Goal: Check status

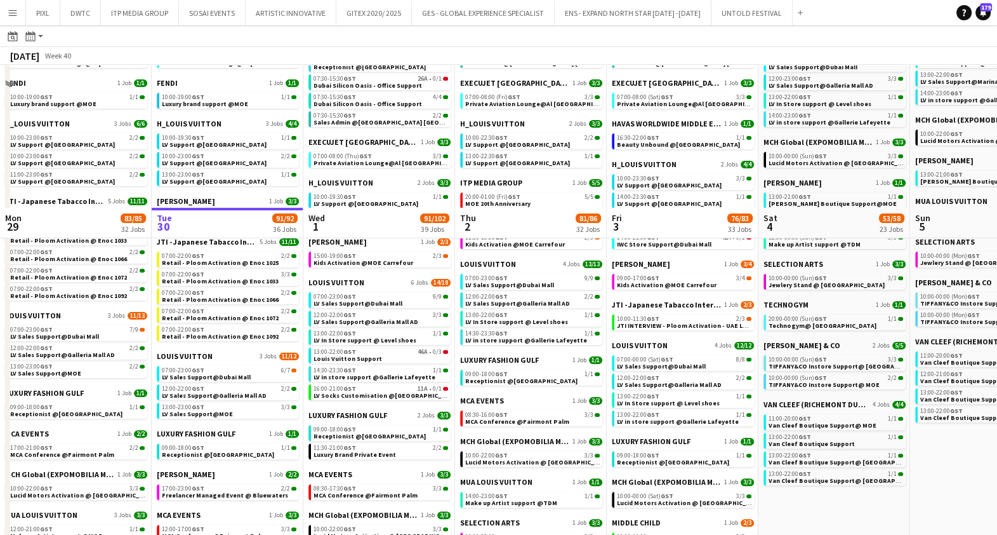
scroll to position [397, 0]
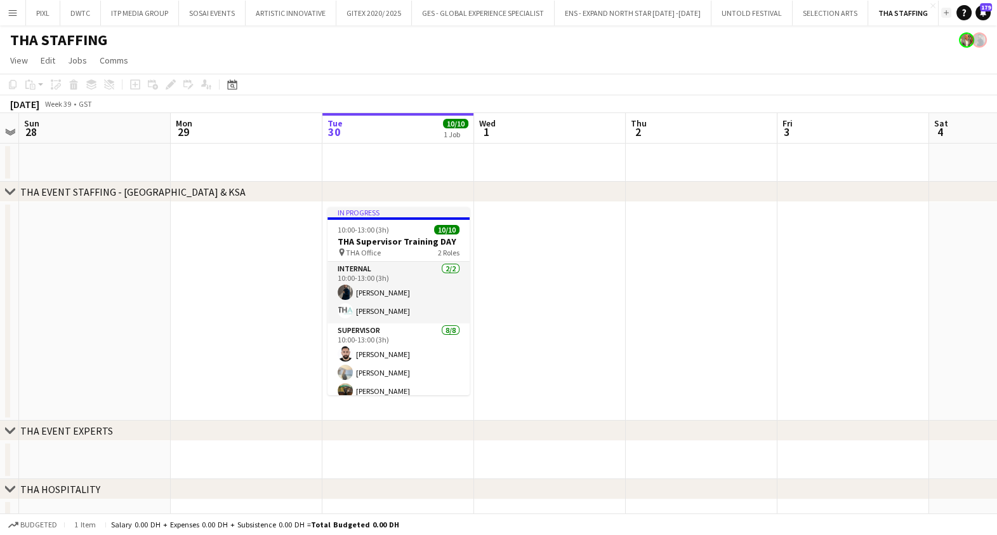
click at [944, 14] on app-icon "Add" at bounding box center [946, 12] width 5 height 5
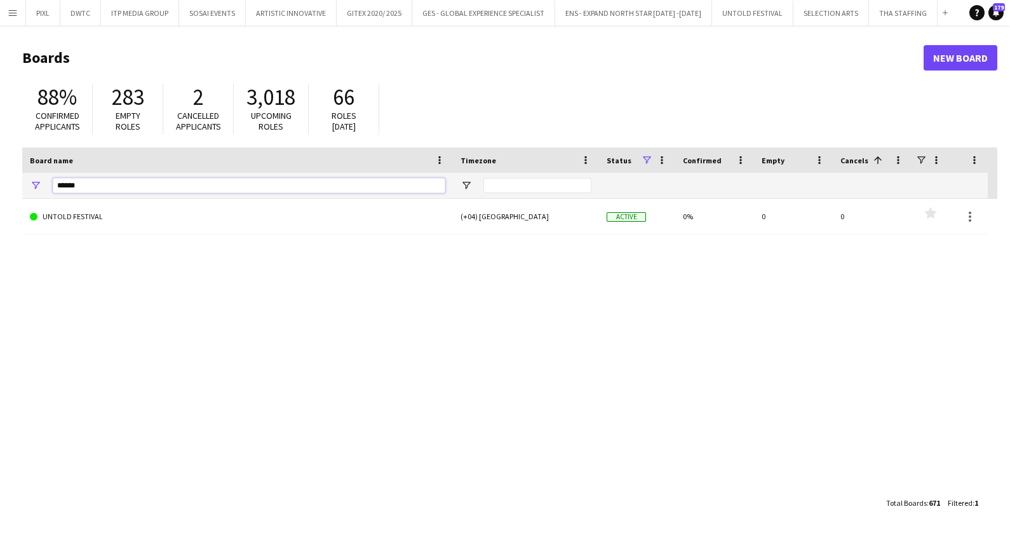
drag, startPoint x: 92, startPoint y: 182, endPoint x: -3, endPoint y: 175, distance: 95.5
click at [0, 175] on html "Menu Boards Boards Boards All jobs Status Workforce Workforce My Workforce Recr…" at bounding box center [505, 267] width 1010 height 535
type input "******"
click at [533, 352] on link "Reset filters" at bounding box center [534, 352] width 46 height 10
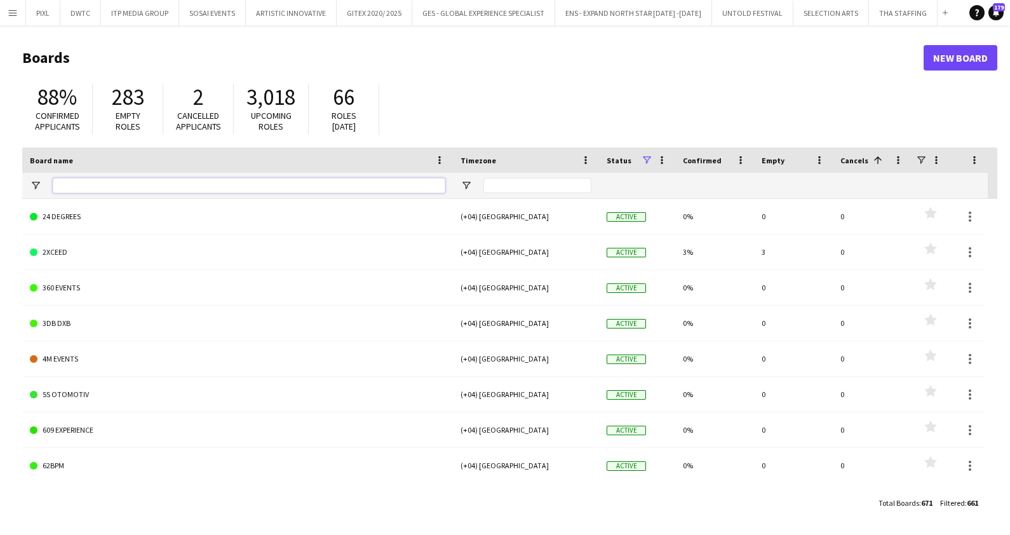
click at [182, 188] on input "Board name Filter Input" at bounding box center [249, 185] width 392 height 15
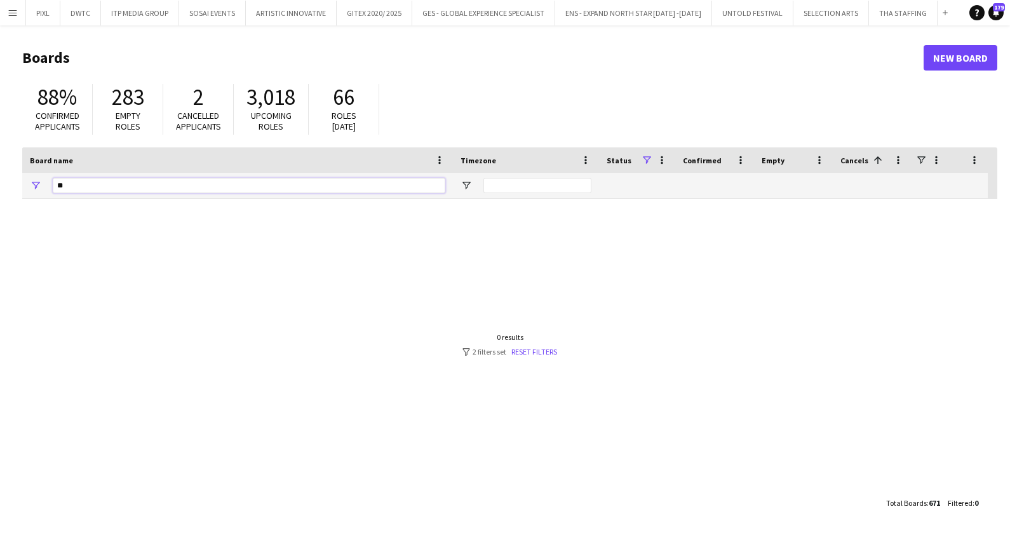
type input "*"
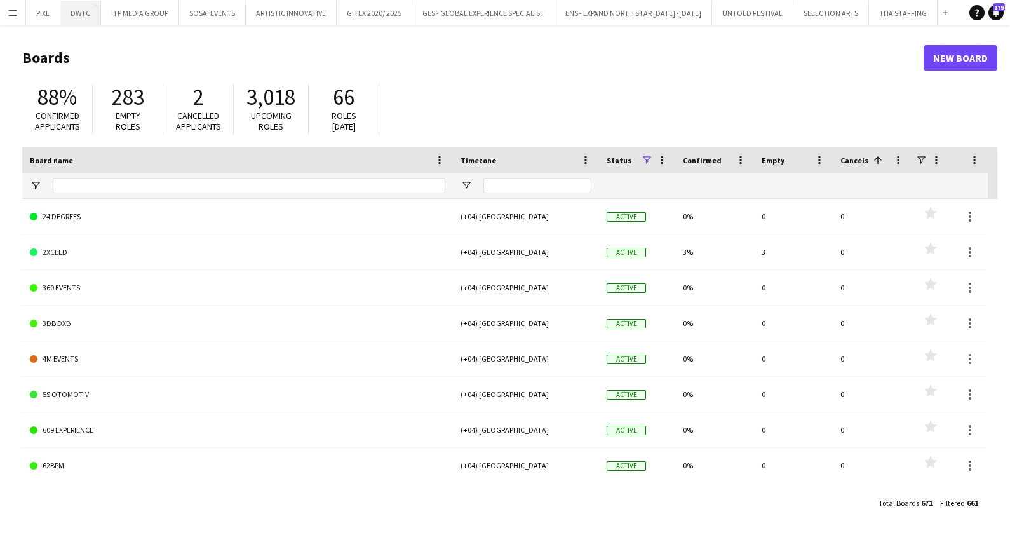
click at [83, 8] on button "DWTC Close" at bounding box center [80, 13] width 41 height 25
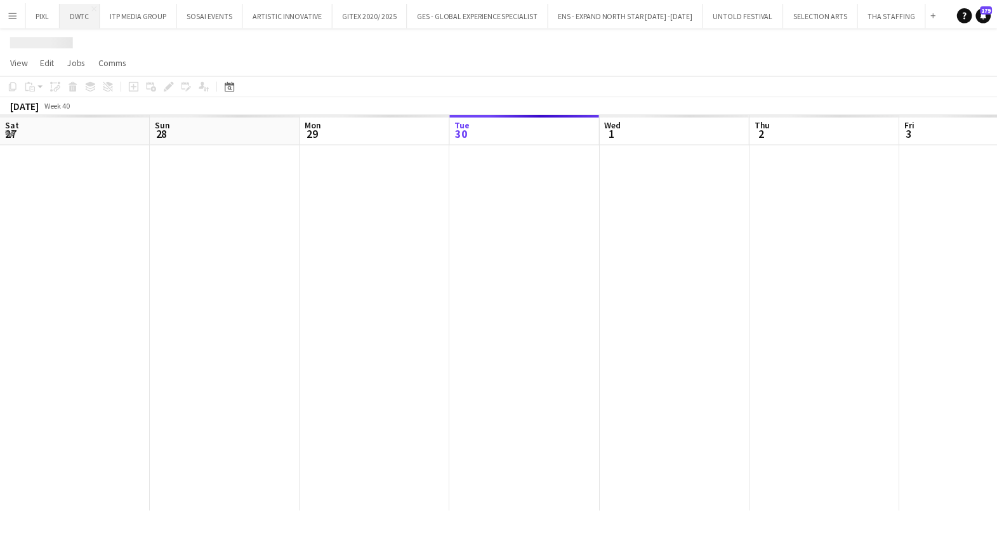
scroll to position [0, 303]
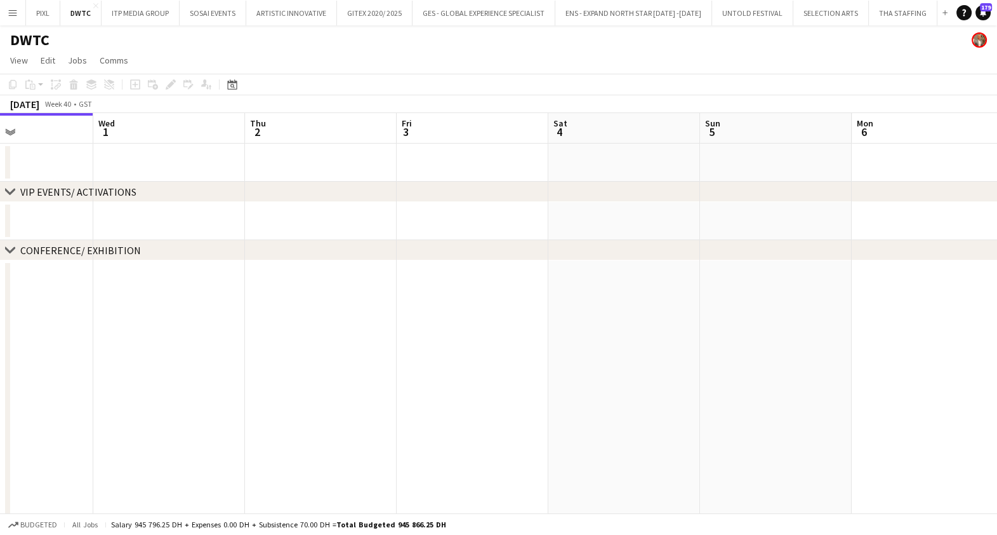
drag, startPoint x: 439, startPoint y: 346, endPoint x: 0, endPoint y: 329, distance: 439.7
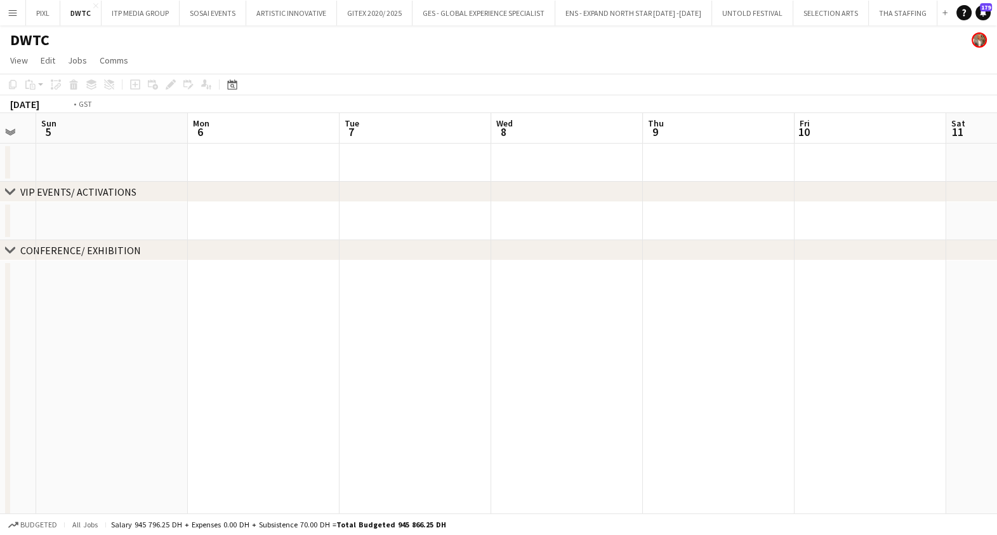
drag, startPoint x: 740, startPoint y: 358, endPoint x: 82, endPoint y: 334, distance: 658.2
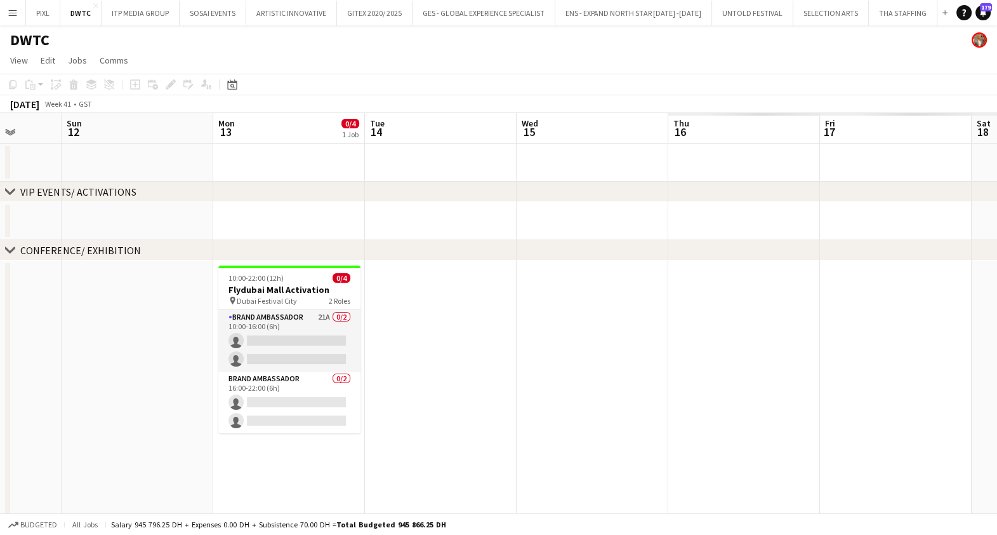
drag, startPoint x: 544, startPoint y: 390, endPoint x: 62, endPoint y: 365, distance: 481.9
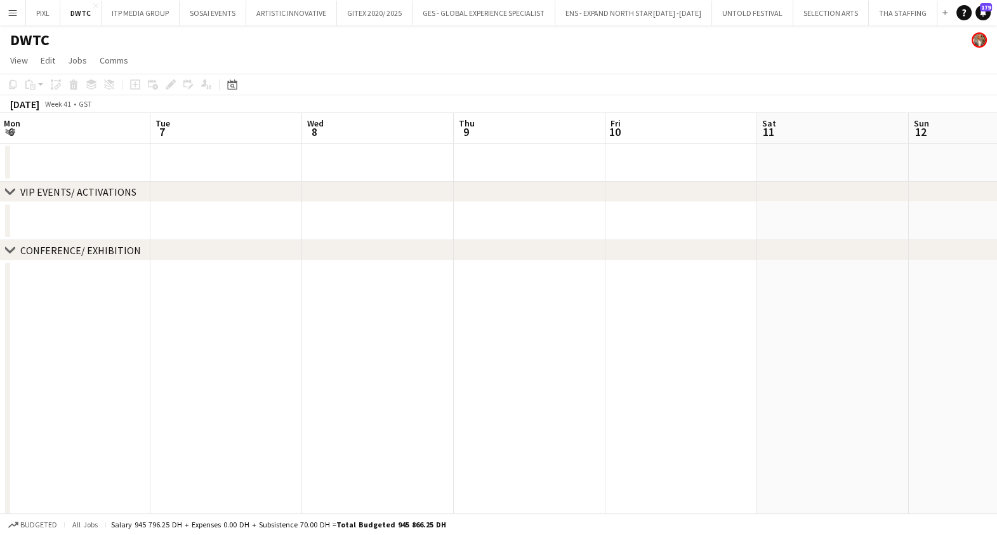
drag, startPoint x: 114, startPoint y: 359, endPoint x: 1012, endPoint y: 405, distance: 899.0
drag, startPoint x: 288, startPoint y: 333, endPoint x: 438, endPoint y: 365, distance: 153.8
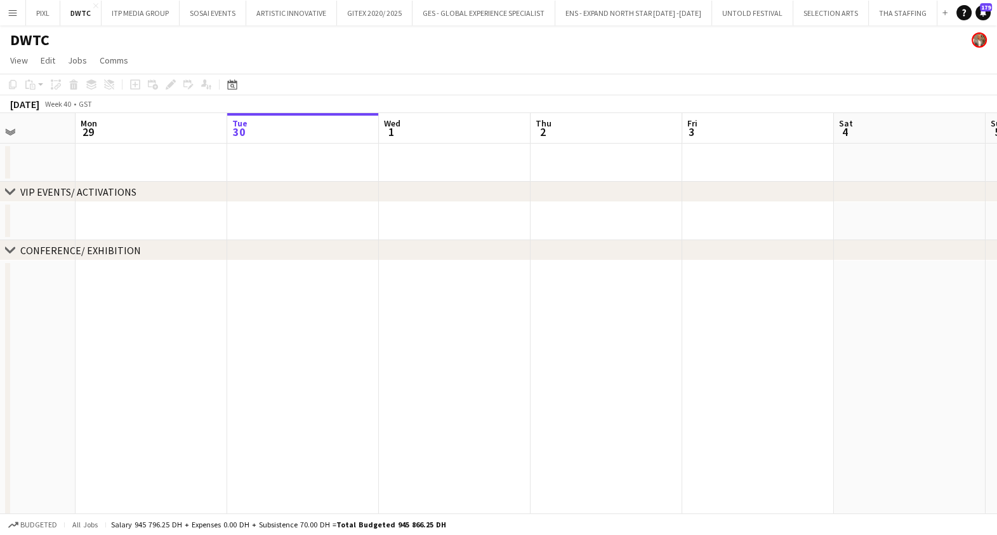
drag, startPoint x: 576, startPoint y: 354, endPoint x: 857, endPoint y: 390, distance: 283.6
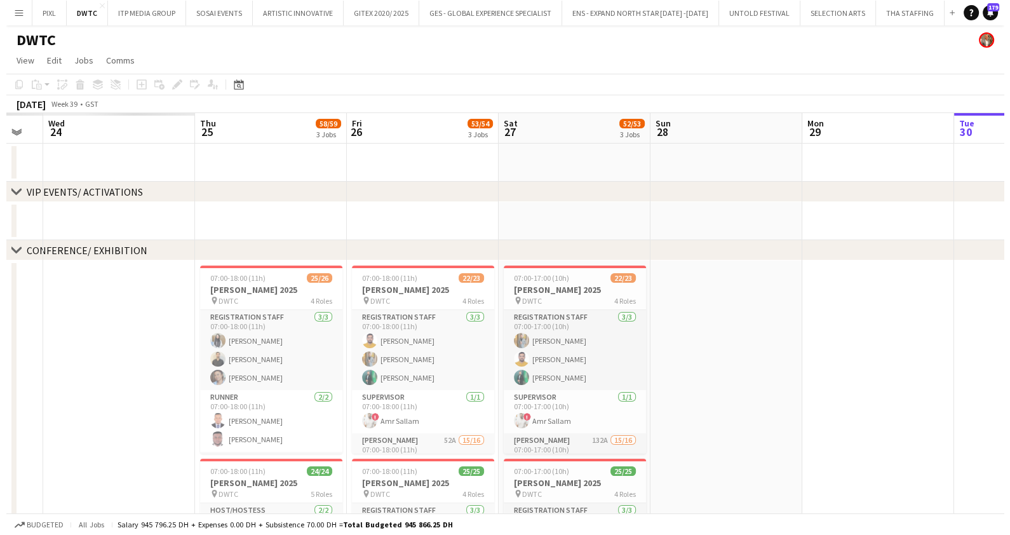
scroll to position [0, 266]
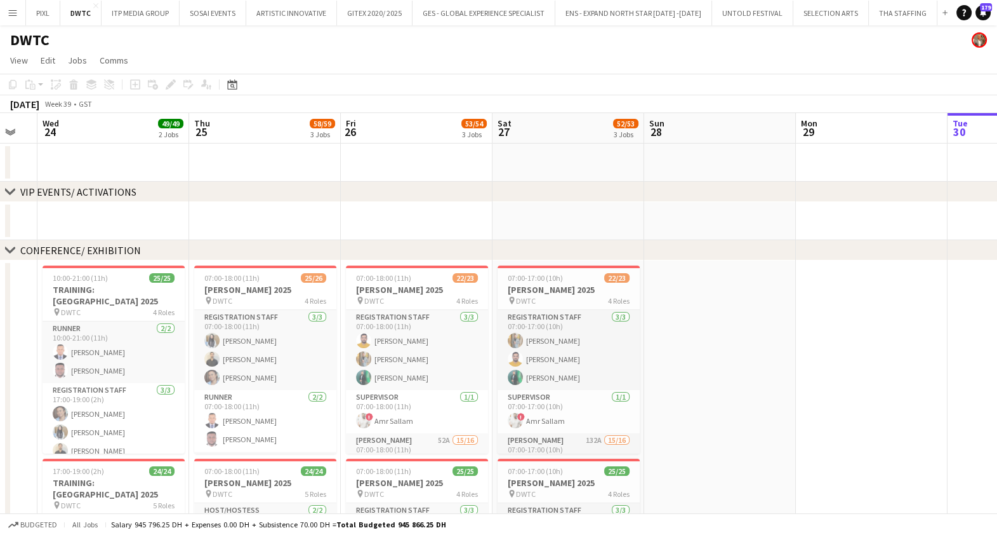
click at [10, 13] on app-icon "Menu" at bounding box center [13, 13] width 10 height 10
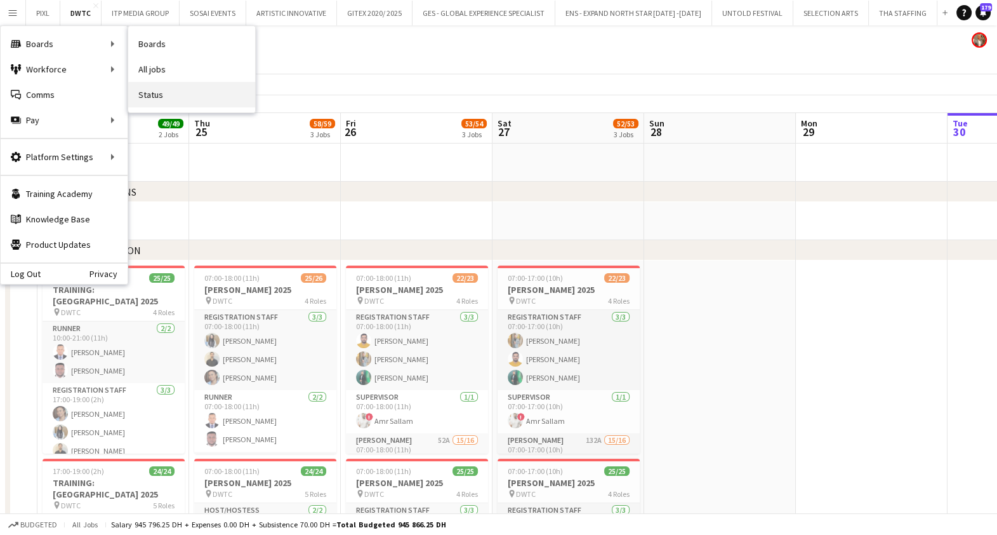
click at [172, 87] on link "Status" at bounding box center [191, 94] width 127 height 25
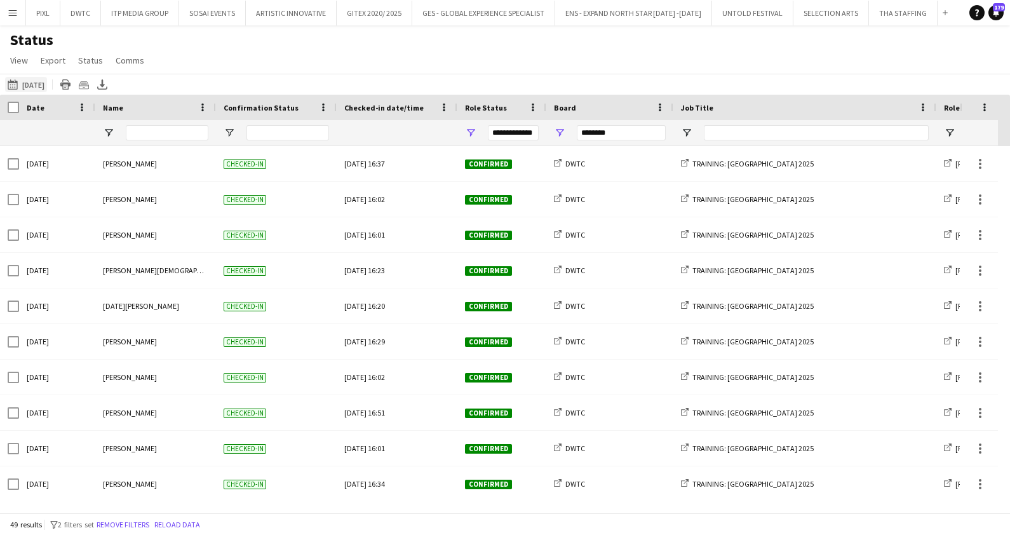
click at [22, 81] on button "[DATE] to [DATE] [DATE]" at bounding box center [26, 84] width 42 height 15
